Goal: Navigation & Orientation: Find specific page/section

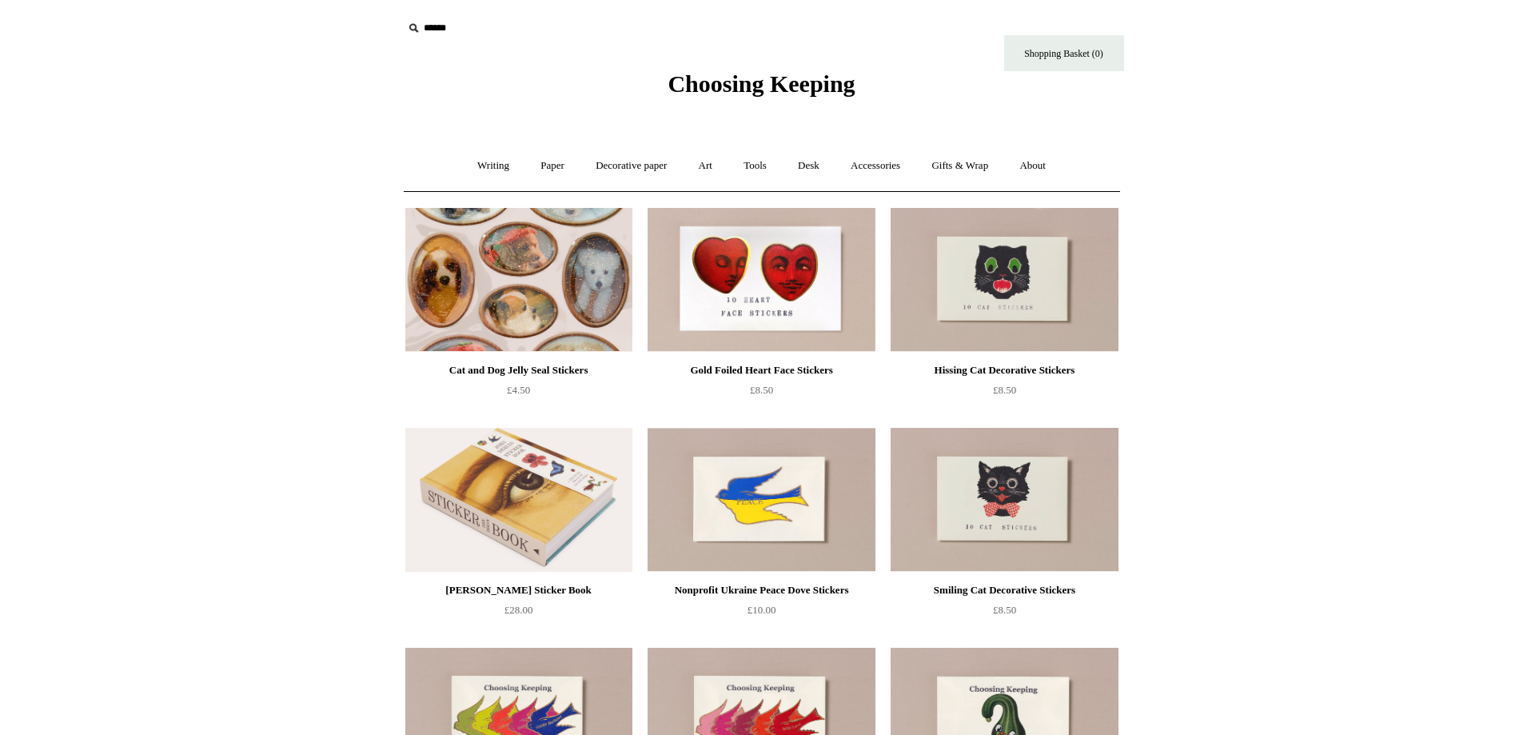
click at [499, 285] on img at bounding box center [518, 280] width 227 height 144
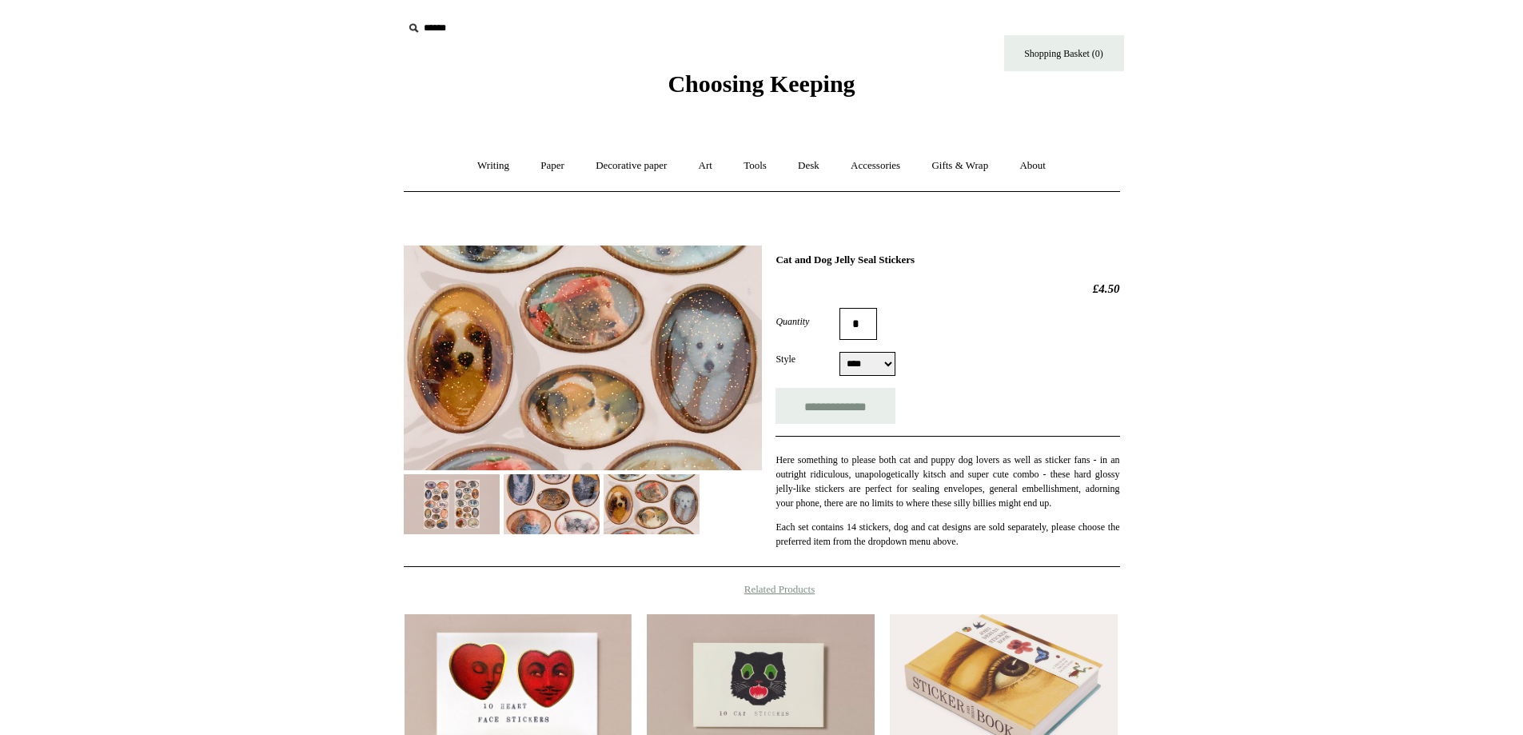
click at [550, 485] on img at bounding box center [552, 504] width 96 height 60
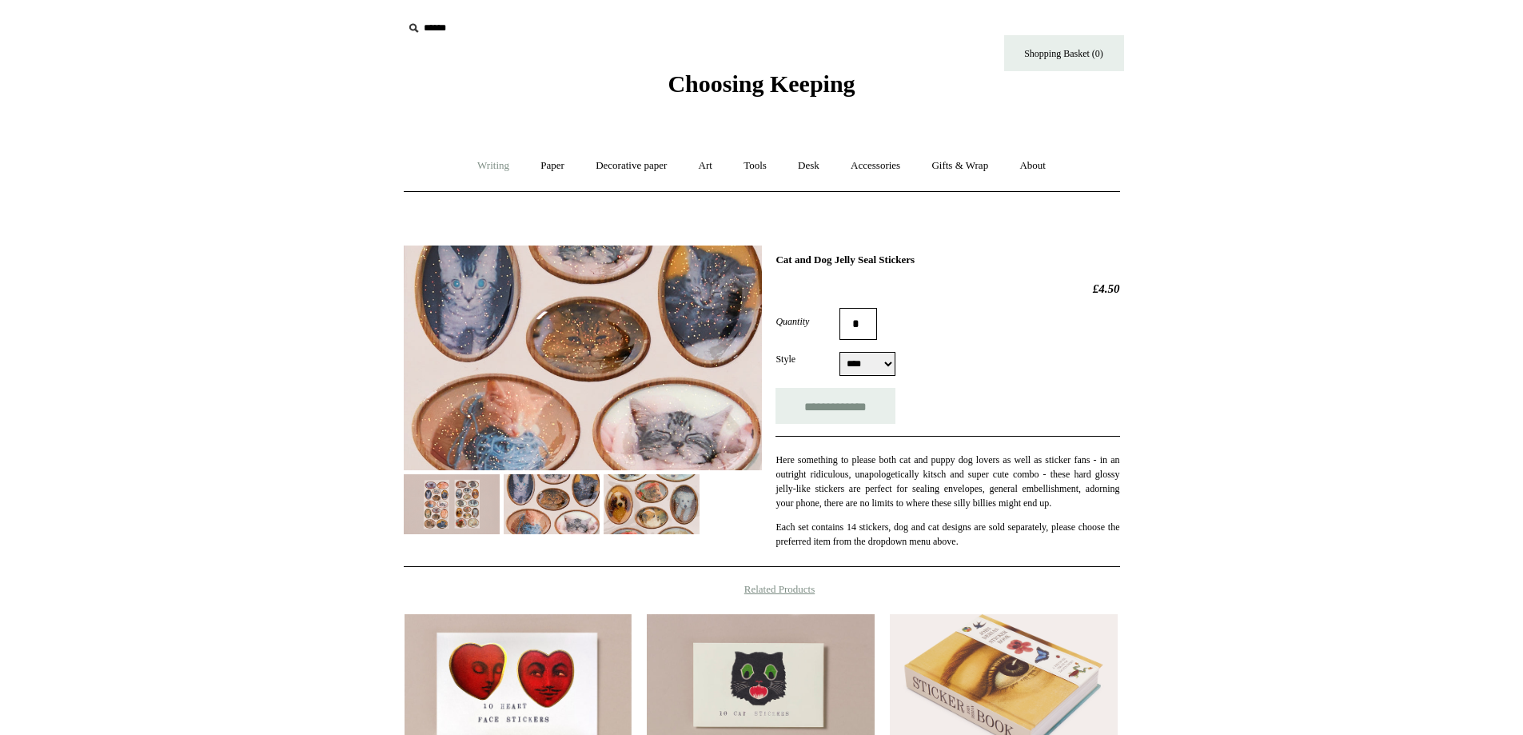
click at [496, 161] on link "Writing +" at bounding box center [493, 166] width 61 height 42
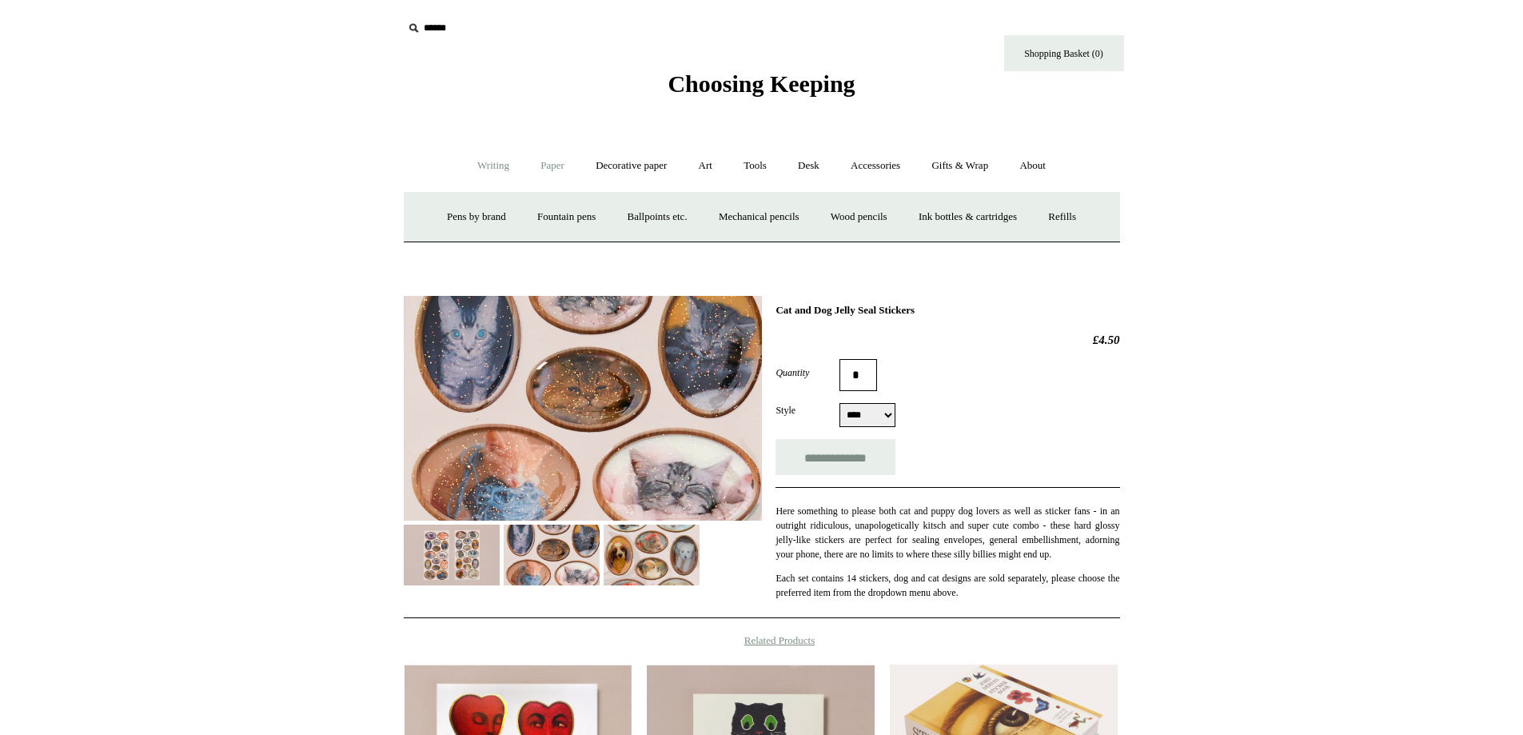
click at [536, 169] on link "Paper +" at bounding box center [552, 166] width 53 height 42
click at [610, 203] on link "📆 Dated Diaries 📆" at bounding box center [635, 217] width 117 height 42
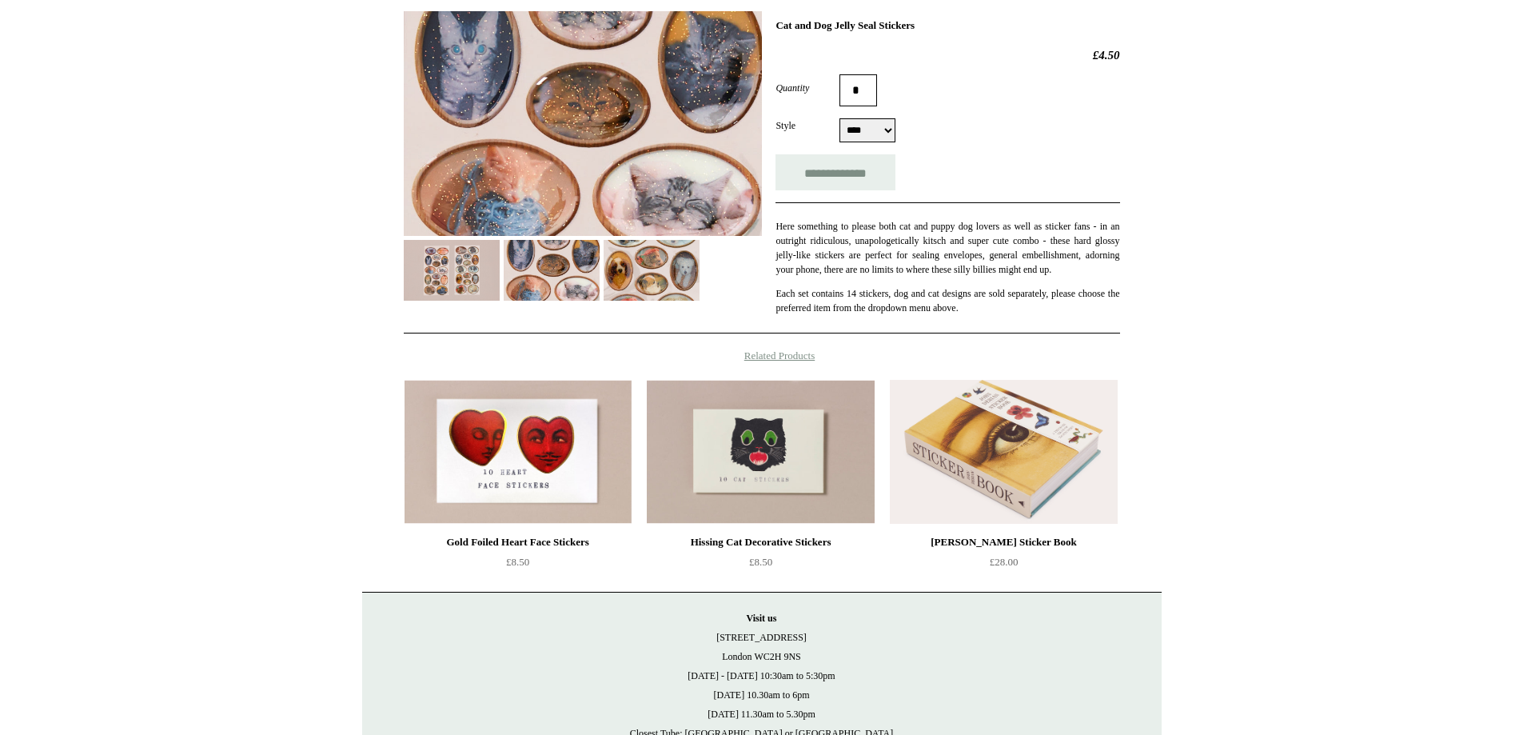
scroll to position [80, 0]
